Goal: Task Accomplishment & Management: Manage account settings

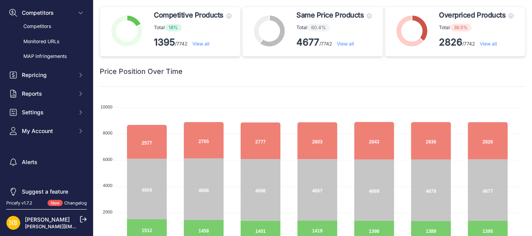
scroll to position [61, 0]
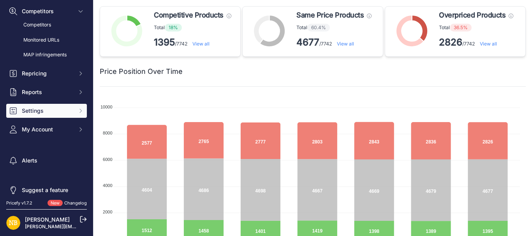
click at [35, 113] on span "Settings" at bounding box center [47, 111] width 51 height 8
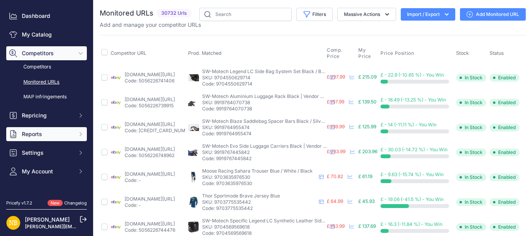
scroll to position [19, 0]
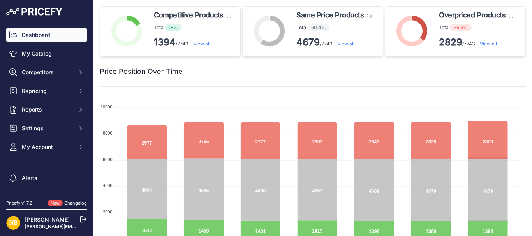
click at [48, 130] on span "Settings" at bounding box center [47, 129] width 51 height 8
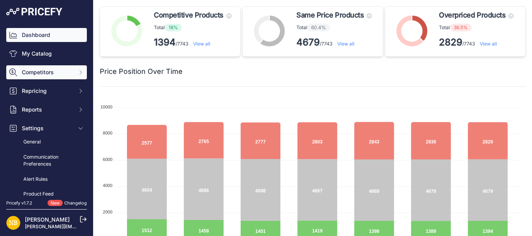
click at [63, 73] on span "Competitors" at bounding box center [47, 73] width 51 height 8
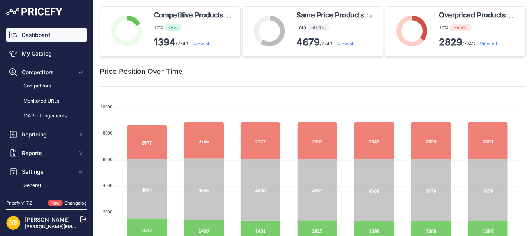
click at [53, 100] on link "Monitored URLs" at bounding box center [46, 102] width 81 height 14
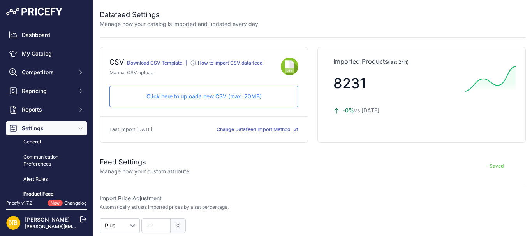
click at [220, 93] on p "Click here to upload a new CSV (max. 20MB)" at bounding box center [204, 97] width 176 height 8
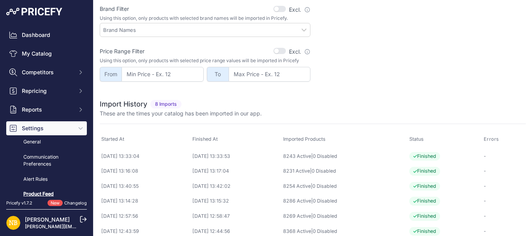
scroll to position [312, 0]
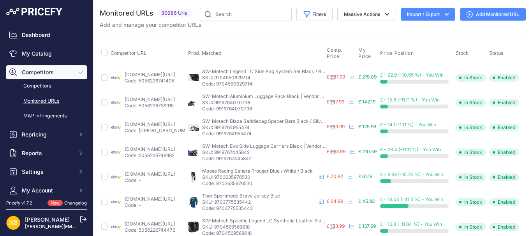
click at [403, 18] on button "Import / Export" at bounding box center [428, 14] width 55 height 12
click at [404, 29] on div "Import" at bounding box center [427, 31] width 62 height 14
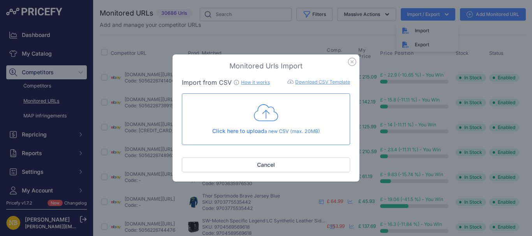
click at [258, 113] on icon at bounding box center [266, 112] width 24 height 19
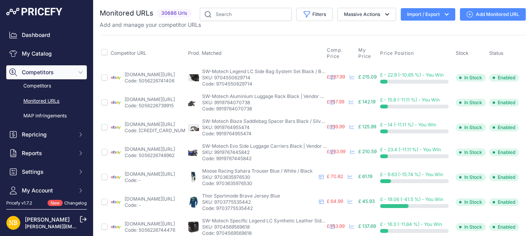
click at [437, 18] on button "Import / Export" at bounding box center [428, 14] width 55 height 12
click at [406, 10] on button "Import / Export" at bounding box center [428, 14] width 55 height 12
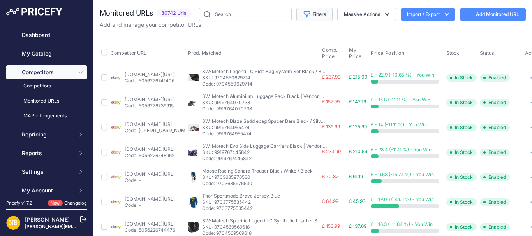
click at [315, 13] on button "Filters" at bounding box center [314, 14] width 36 height 13
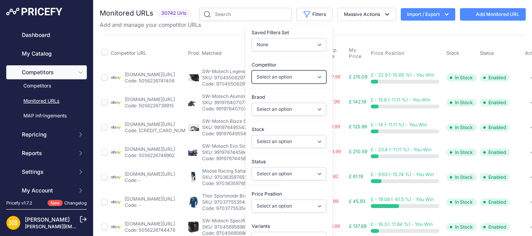
click at [277, 79] on select "Select an option 1stmx.co.uk 99bikes.co.uk adventurerider.co.uk agv.com asos.co…" at bounding box center [289, 76] width 75 height 13
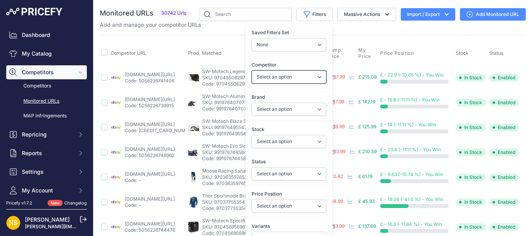
select select "3972"
click at [252, 70] on select "Select an option 1stmx.co.uk 99bikes.co.uk adventurerider.co.uk agv.com asos.co…" at bounding box center [289, 76] width 75 height 13
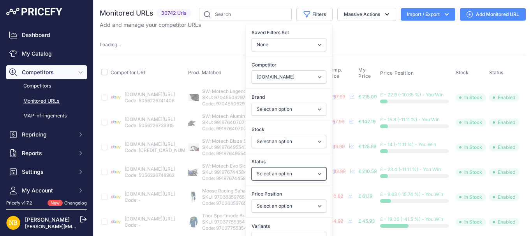
click at [254, 171] on select "Select an option Enabled Disabled In progress Scraping Failed Not Found Missing…" at bounding box center [289, 173] width 75 height 13
select select "2"
click at [252, 167] on select "Select an option Enabled Disabled In progress Scraping Failed Not Found Missing…" at bounding box center [289, 173] width 75 height 13
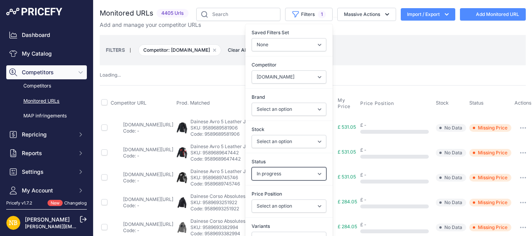
select select "3972"
select select
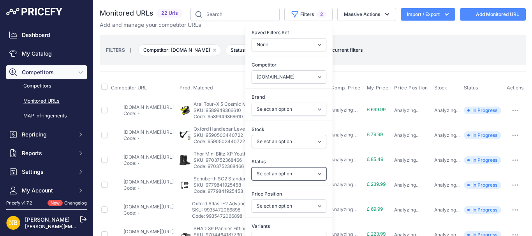
select select "2"
click at [253, 176] on select "Select an option Enabled Disabled In progress Scraping Failed Not Found Missing…" at bounding box center [289, 173] width 75 height 13
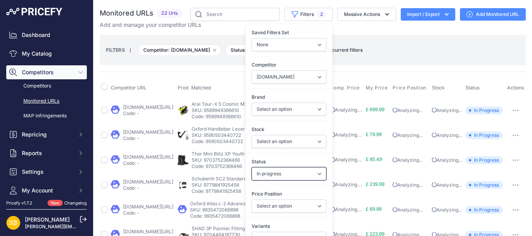
click at [253, 176] on select "Select an option Enabled Disabled In progress Scraping Failed Not Found Missing…" at bounding box center [289, 173] width 75 height 13
click at [276, 77] on select "Select an option ebay.co.uk asos.com sportsbikeshop.co.uk gearchangeonline.com …" at bounding box center [289, 76] width 75 height 13
select select "4342"
click at [252, 70] on select "Select an option ebay.co.uk asos.com sportsbikeshop.co.uk gearchangeonline.com …" at bounding box center [289, 76] width 75 height 13
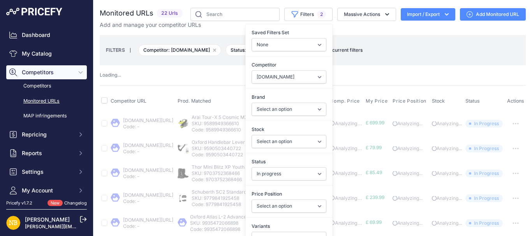
click at [191, 27] on p "Add and manage your competitor URLs" at bounding box center [150, 25] width 101 height 8
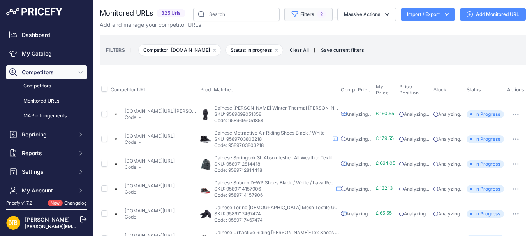
click at [291, 15] on icon "button" at bounding box center [295, 15] width 8 height 8
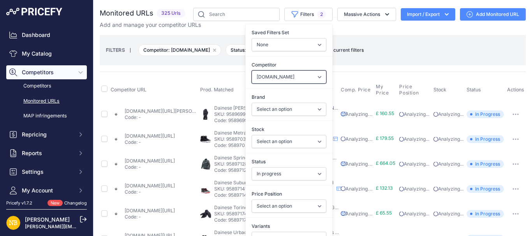
click at [270, 81] on select "Select an option ebay.co.uk asos.com sportsbikeshop.co.uk gearchangeonline.com …" at bounding box center [289, 76] width 75 height 13
select select "4346"
click at [252, 70] on select "Select an option ebay.co.uk asos.com sportsbikeshop.co.uk gearchangeonline.com …" at bounding box center [289, 76] width 75 height 13
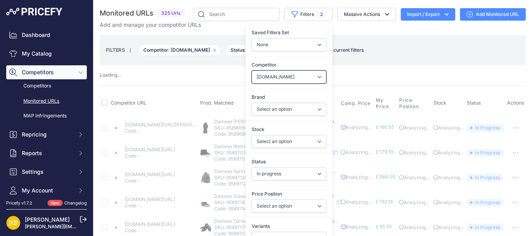
click at [273, 72] on select "Select an option ebay.co.uk asos.com sportsbikeshop.co.uk gearchangeonline.com …" at bounding box center [289, 76] width 75 height 13
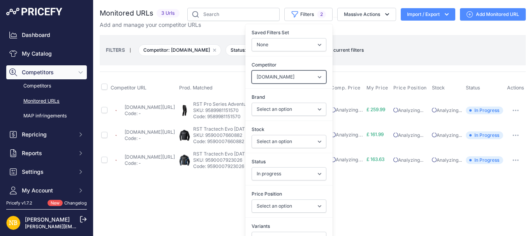
select select "4352"
click at [252, 70] on select "Select an option ebay.co.uk asos.com sportsbikeshop.co.uk gearchangeonline.com …" at bounding box center [289, 76] width 75 height 13
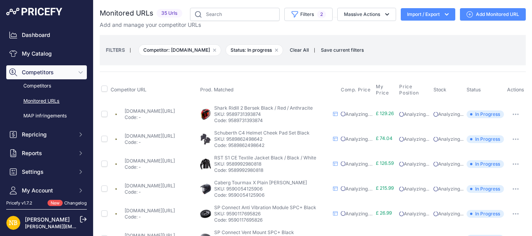
click at [302, 17] on button "Filters 2" at bounding box center [308, 14] width 48 height 13
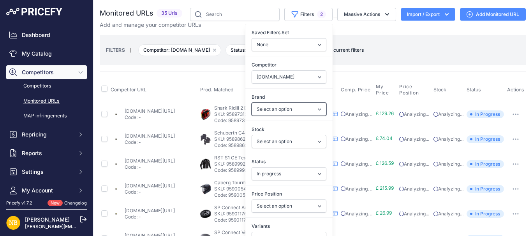
click at [273, 108] on select "Select an option 100% 13 And A Half Magazine AGV Airoh Ale Clothing Alpinestars…" at bounding box center [289, 109] width 75 height 13
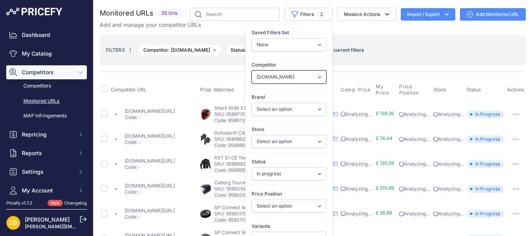
click at [268, 83] on select "Select an option ebay.co.uk asos.com sportsbikeshop.co.uk gearchangeonline.com …" at bounding box center [289, 76] width 75 height 13
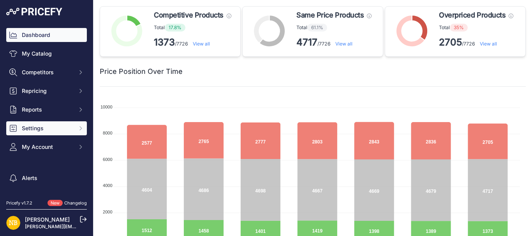
click at [39, 133] on button "Settings" at bounding box center [46, 128] width 81 height 14
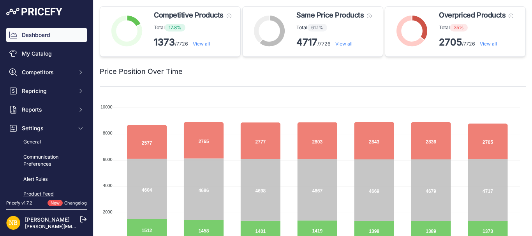
click at [40, 191] on link "Product Feed" at bounding box center [46, 195] width 81 height 14
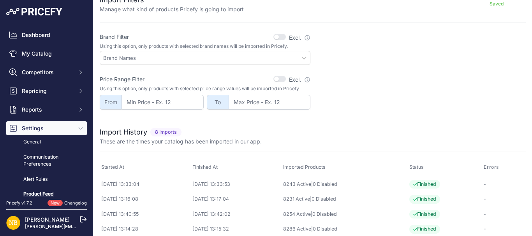
scroll to position [251, 0]
